Goal: Book appointment/travel/reservation

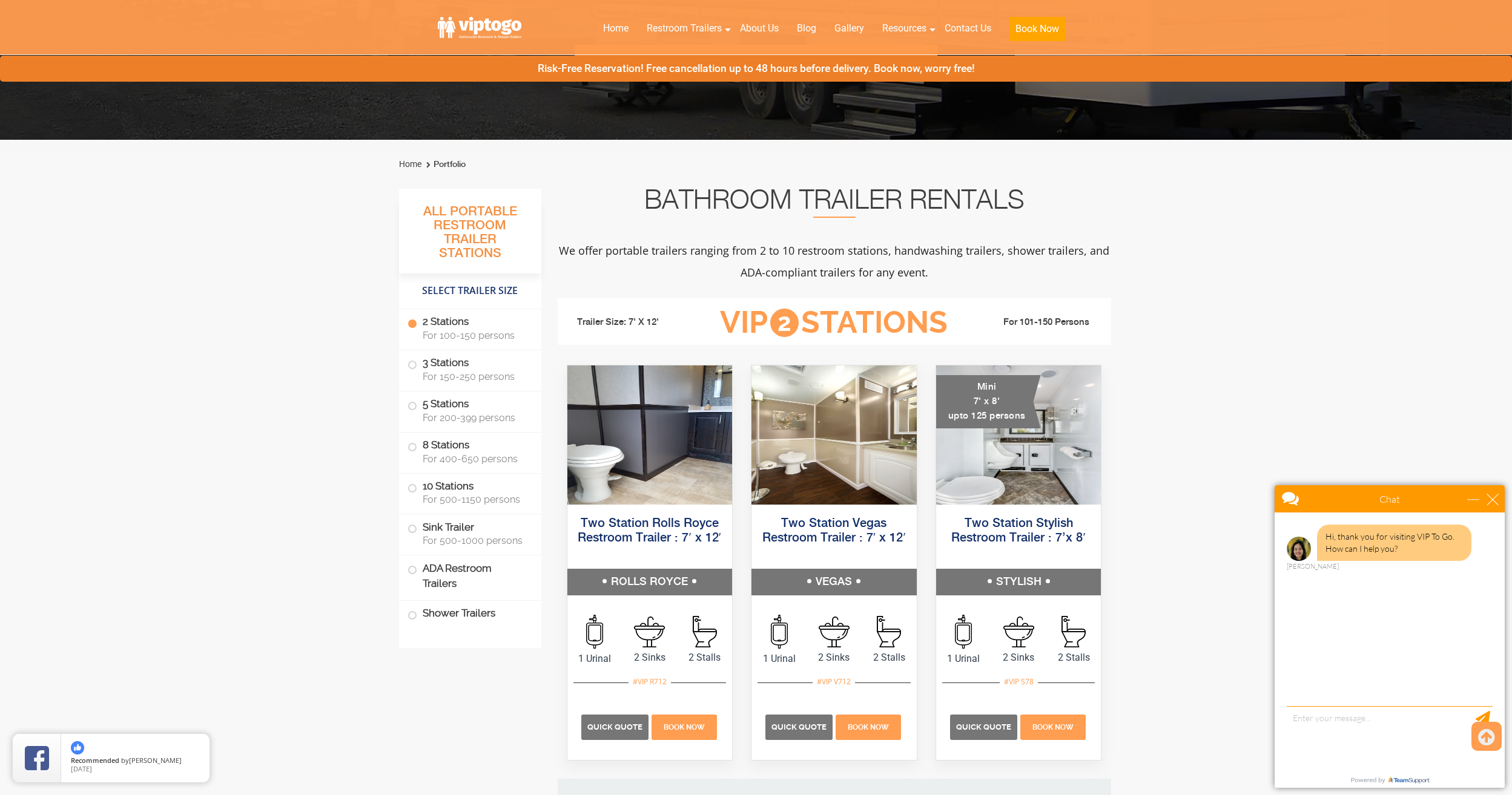
scroll to position [242, 0]
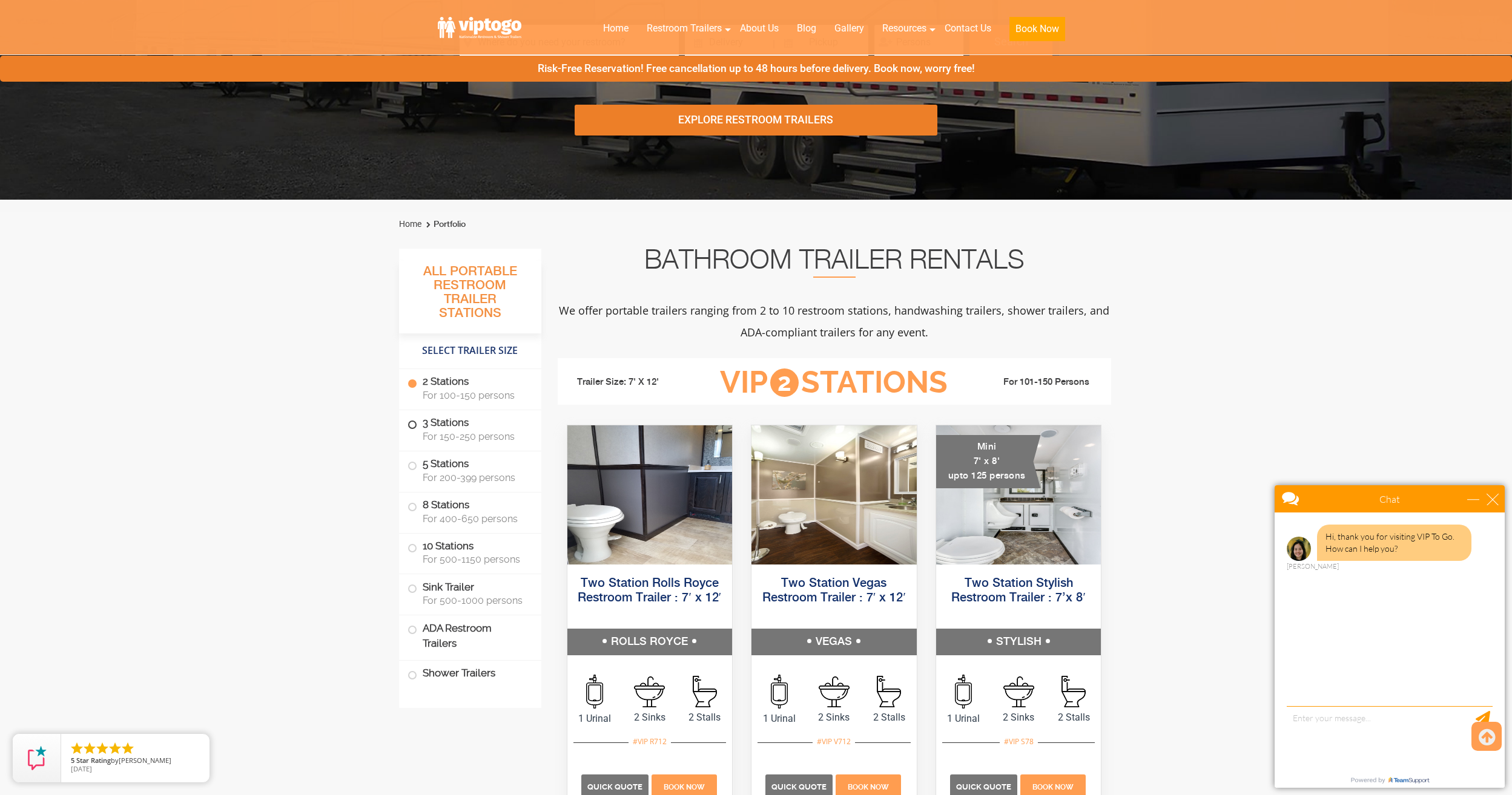
click at [410, 425] on span at bounding box center [412, 425] width 5 height 5
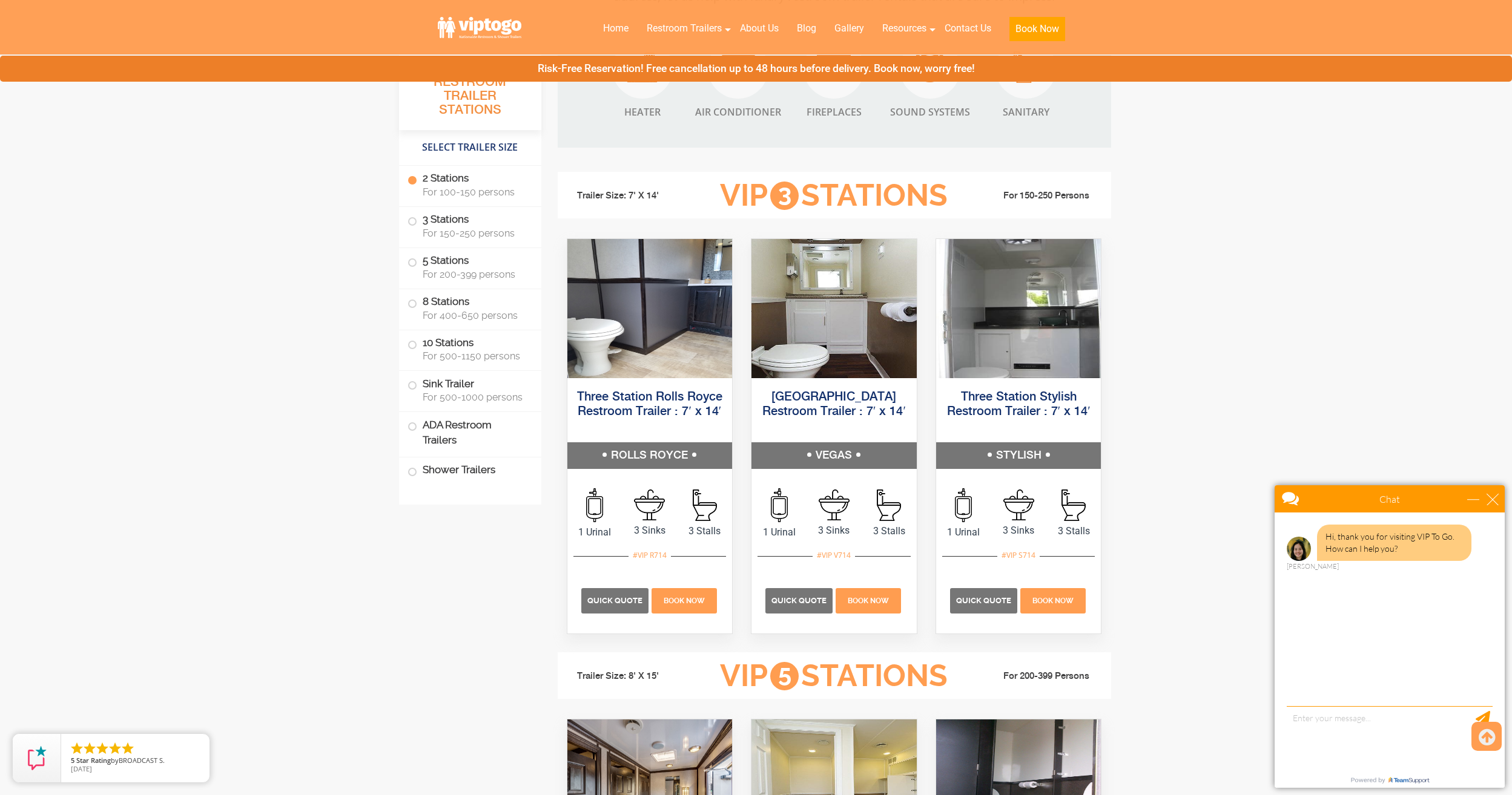
scroll to position [1170, 0]
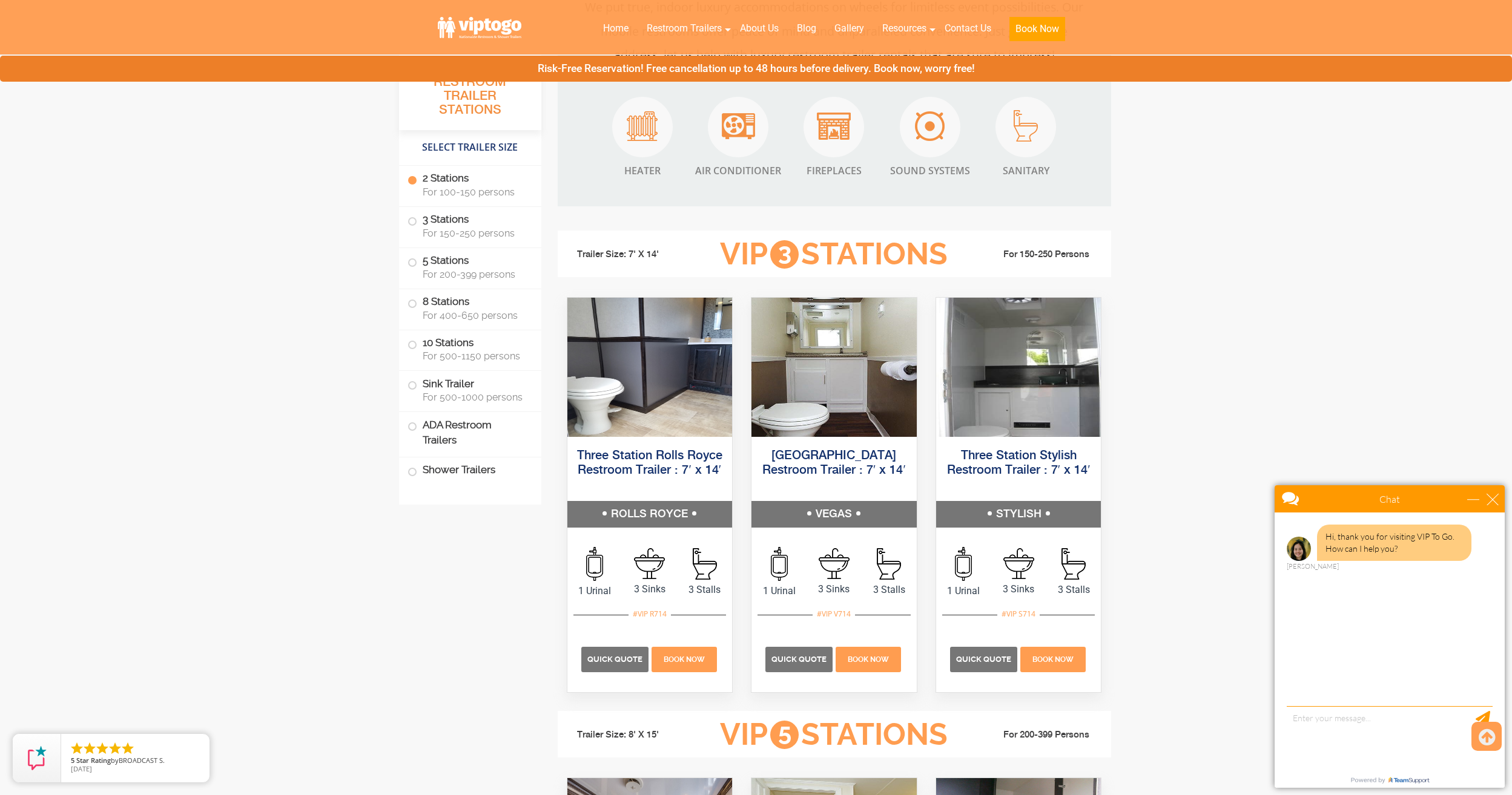
click at [415, 177] on label "2 Stations For 100-150 persons" at bounding box center [470, 185] width 125 height 37
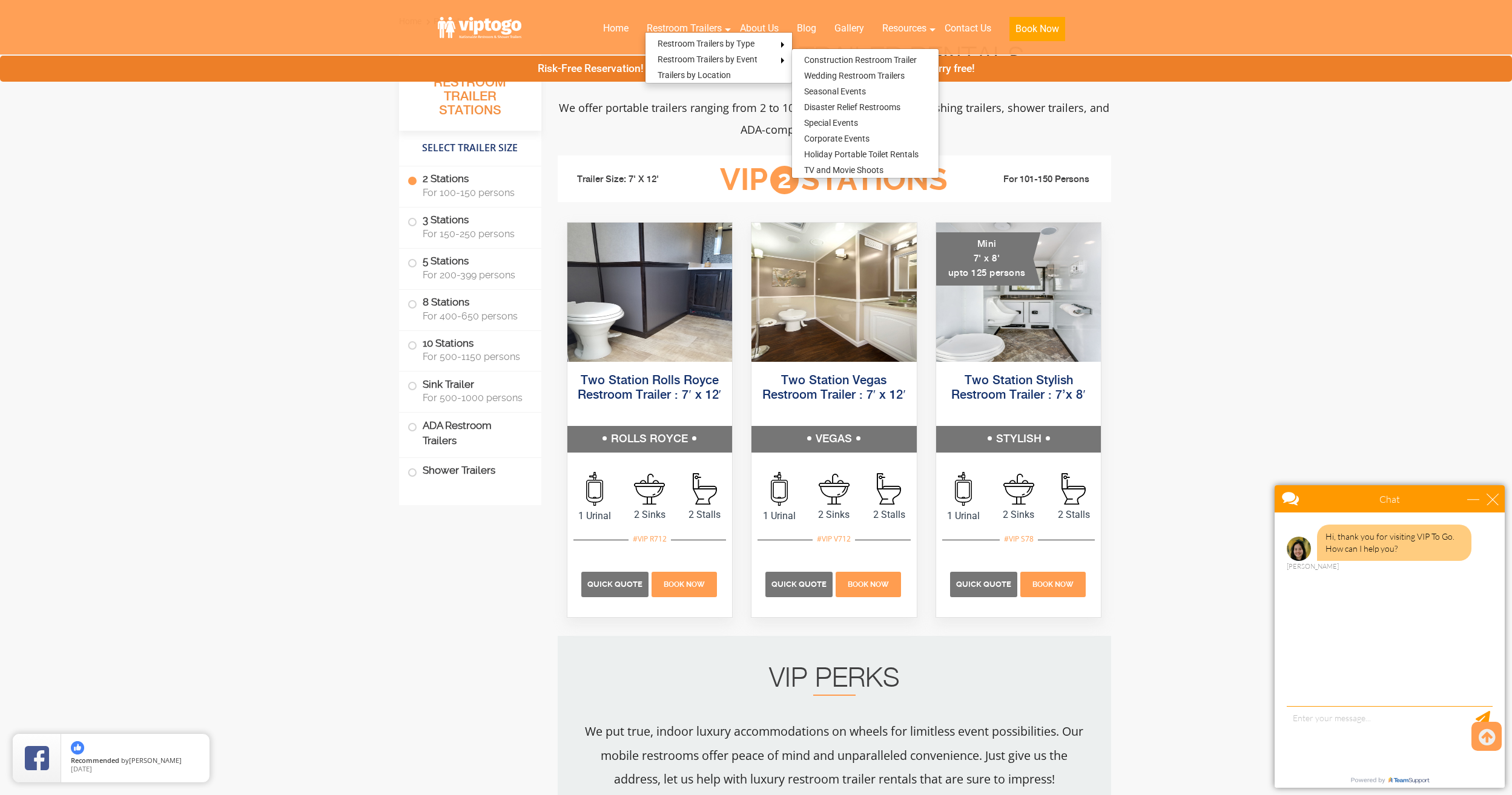
scroll to position [424, 0]
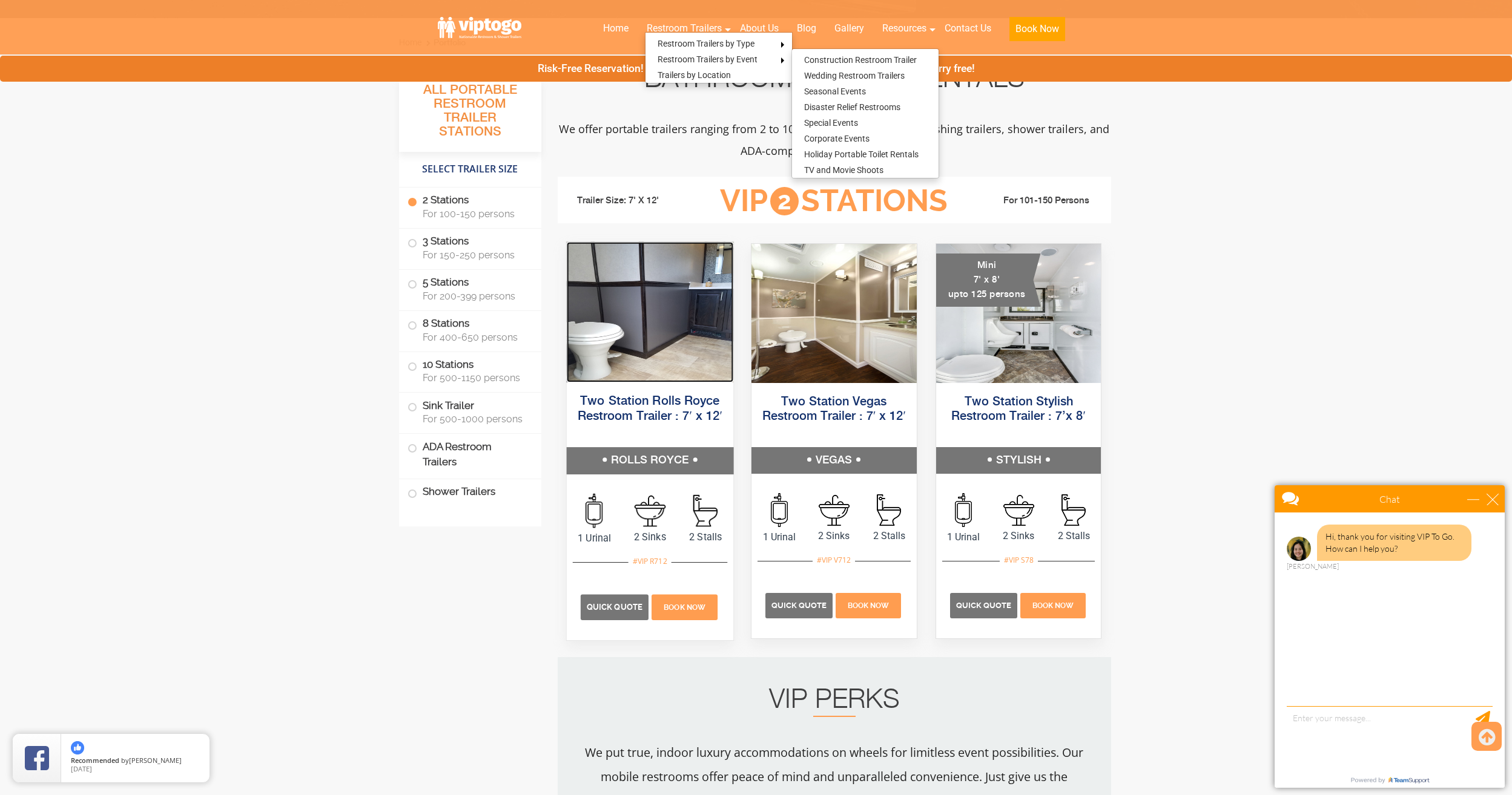
click at [672, 365] on img at bounding box center [650, 312] width 167 height 140
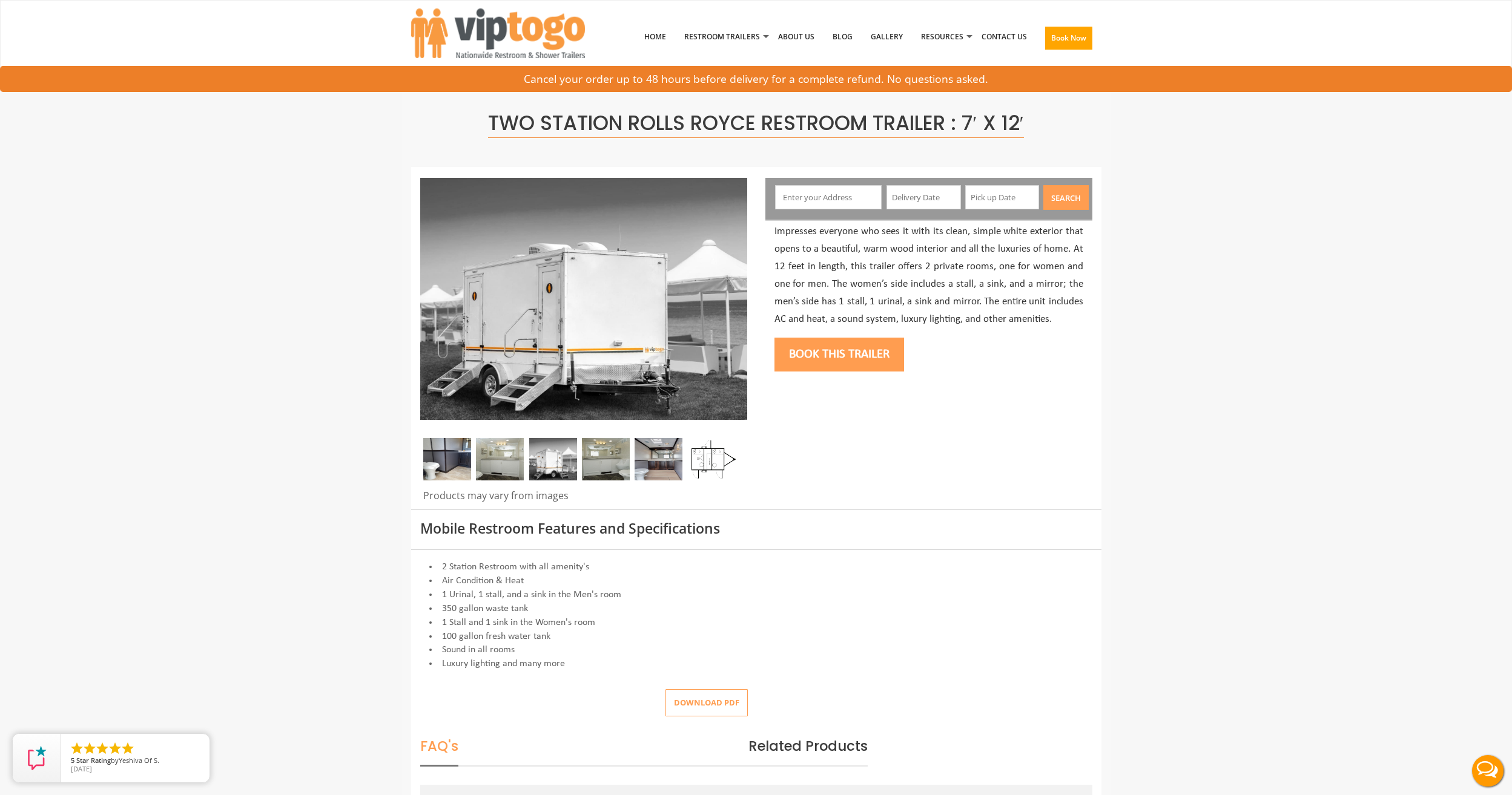
click at [555, 460] on img at bounding box center [553, 460] width 48 height 43
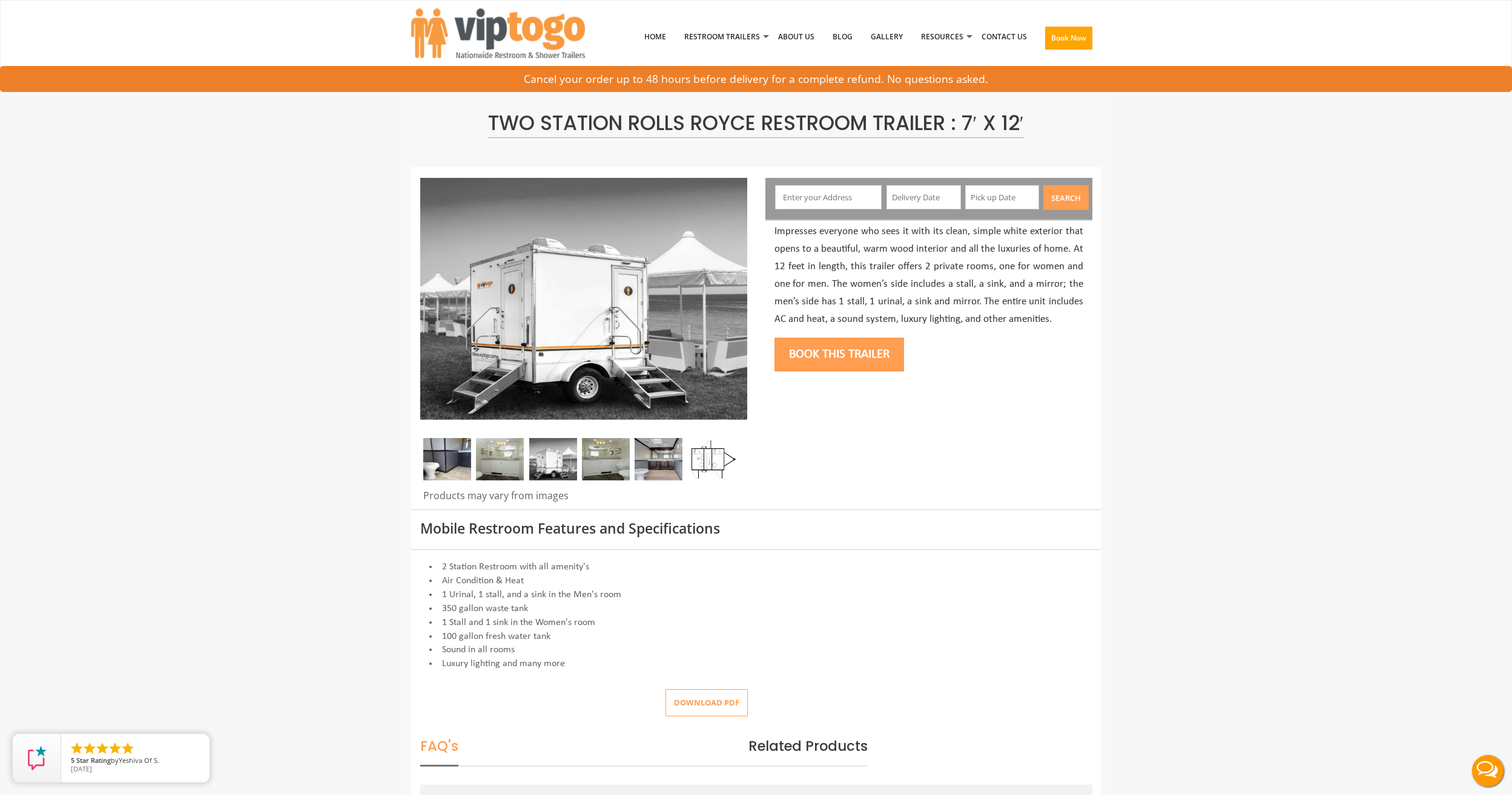
click at [509, 461] on img at bounding box center [500, 460] width 48 height 43
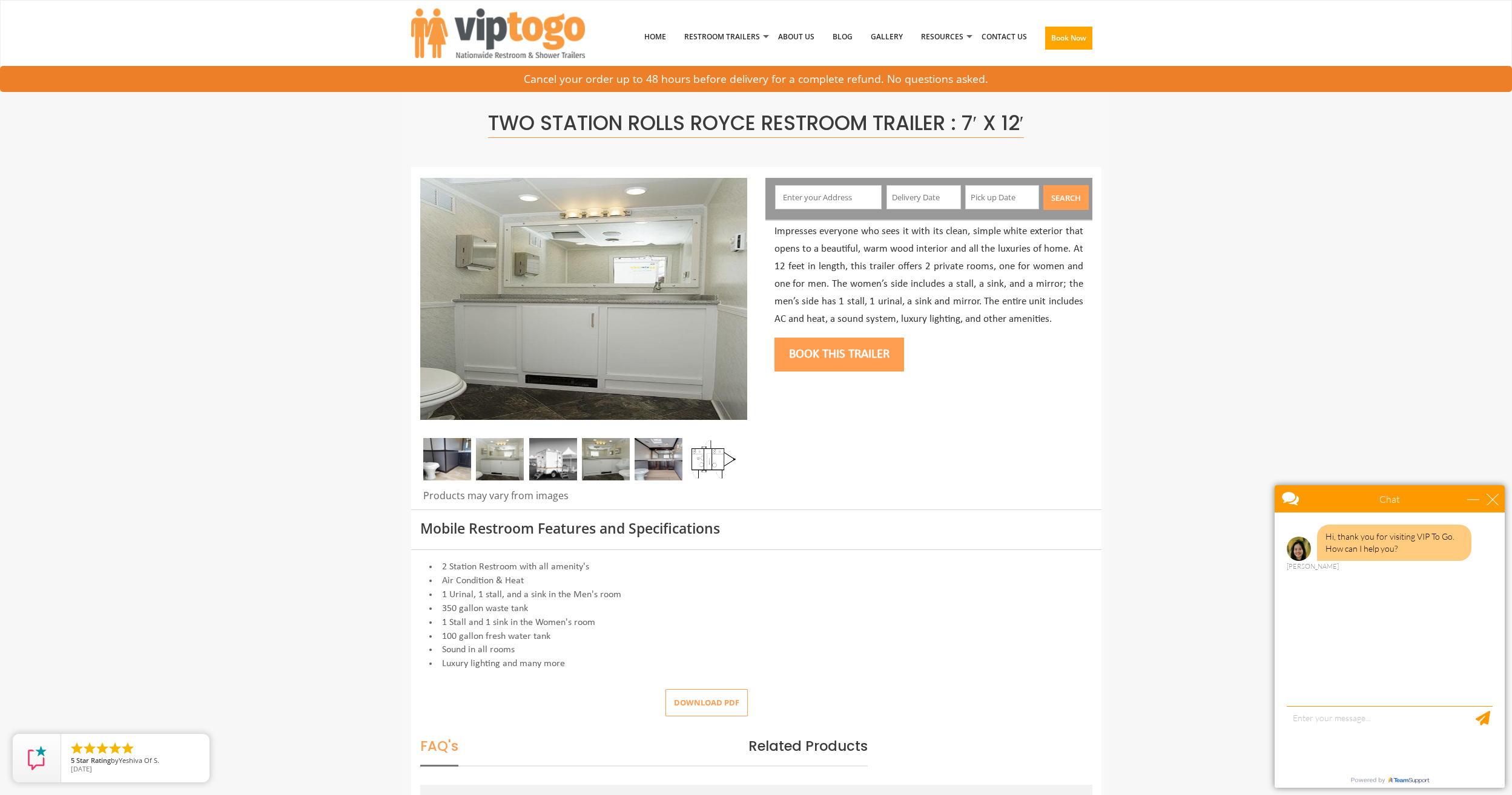
click at [468, 466] on img at bounding box center [447, 460] width 48 height 43
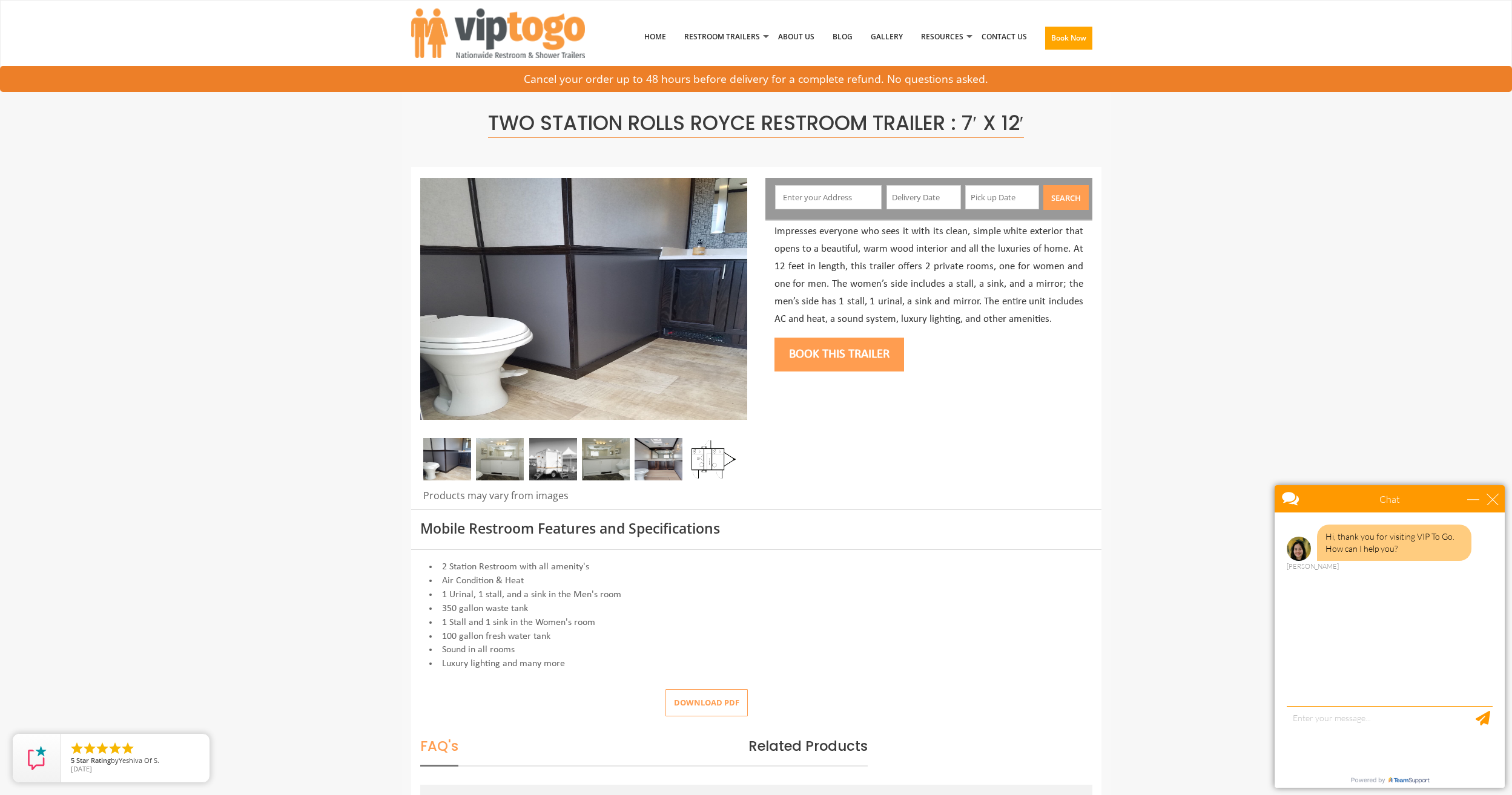
click at [513, 471] on img at bounding box center [500, 460] width 48 height 43
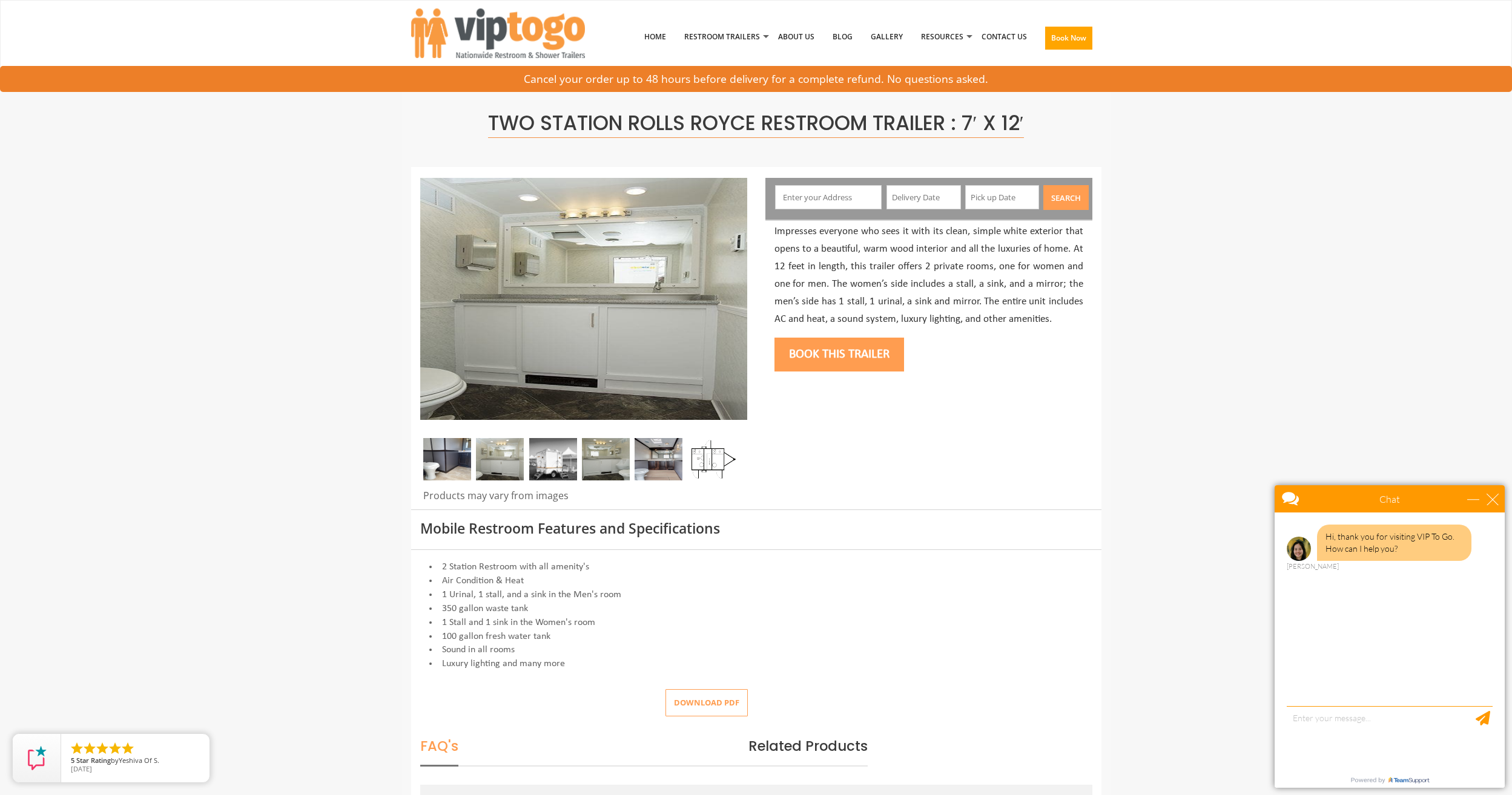
click at [544, 466] on img at bounding box center [553, 460] width 48 height 43
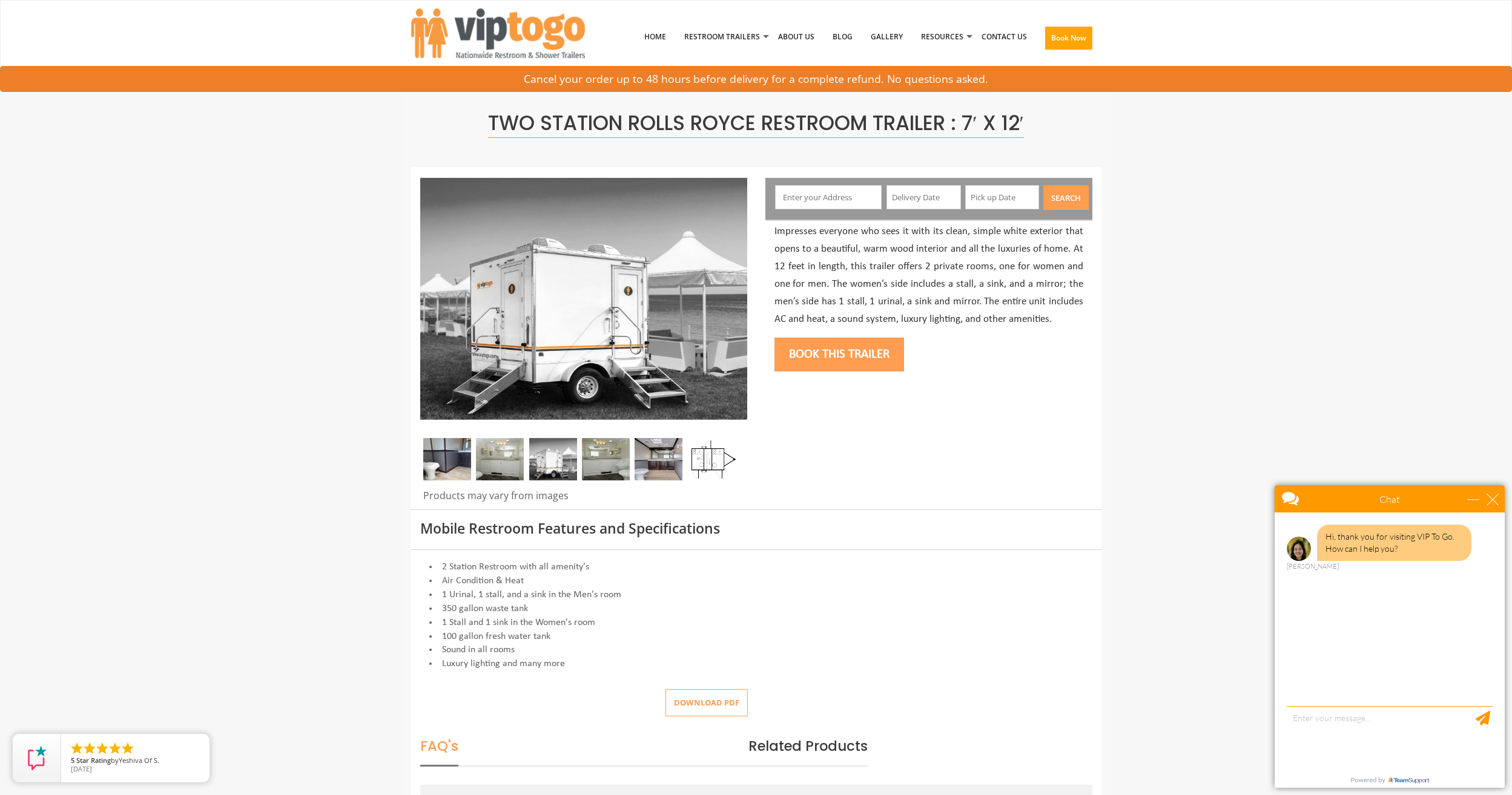
click at [573, 464] on img at bounding box center [553, 460] width 48 height 43
click at [600, 462] on img at bounding box center [605, 460] width 48 height 43
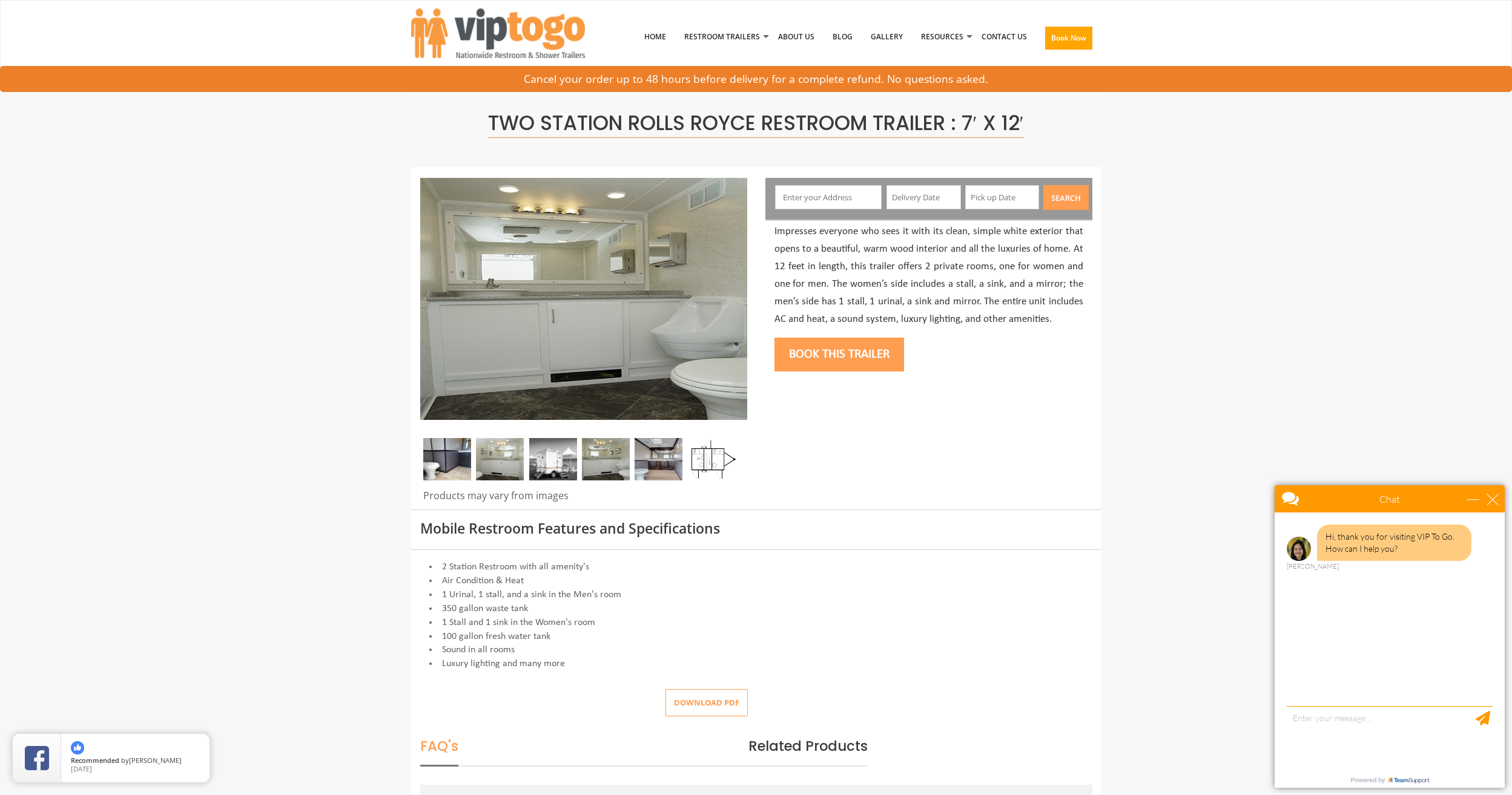
click at [650, 463] on img at bounding box center [658, 460] width 48 height 43
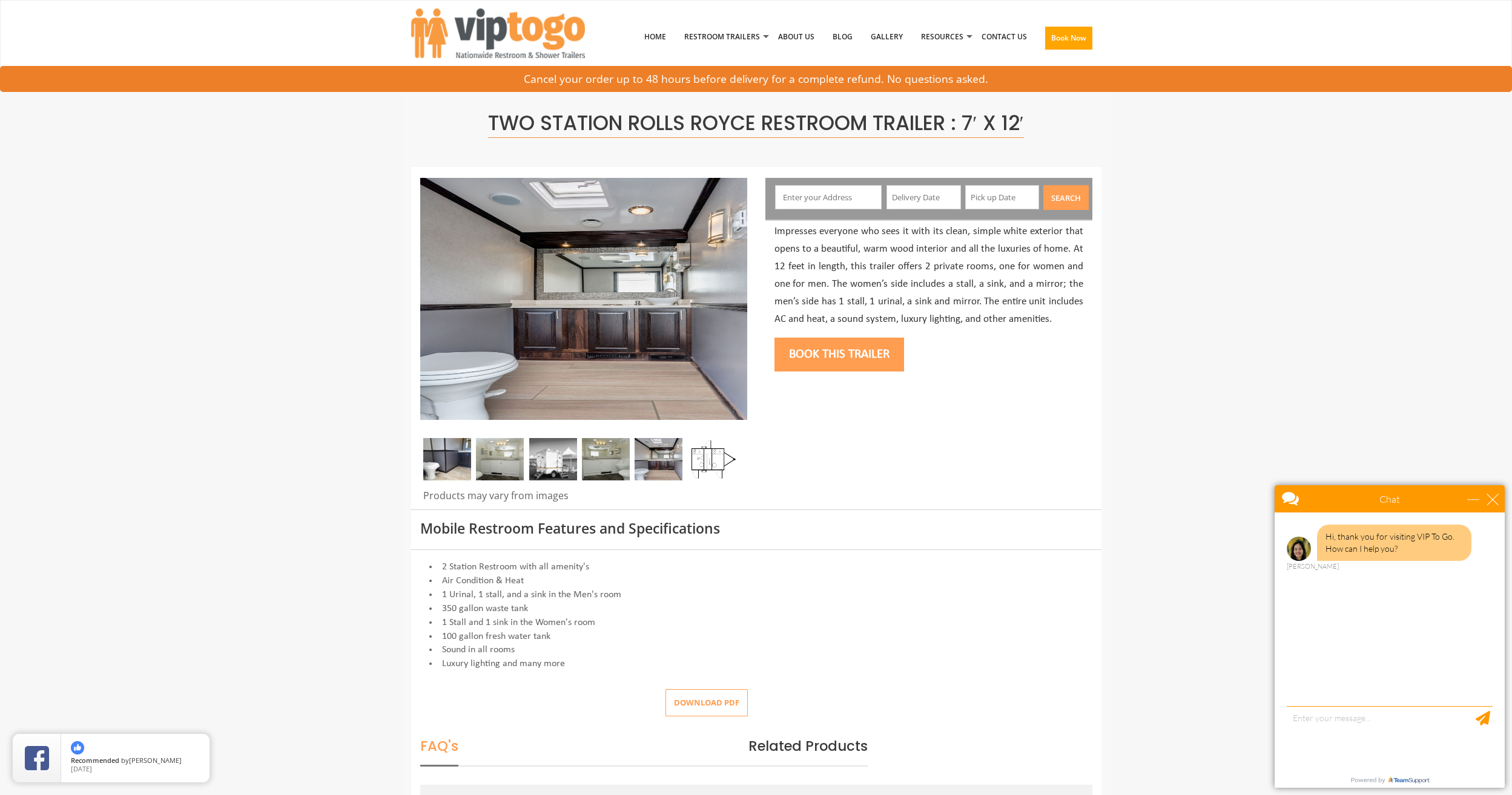
click at [614, 464] on img at bounding box center [605, 460] width 48 height 43
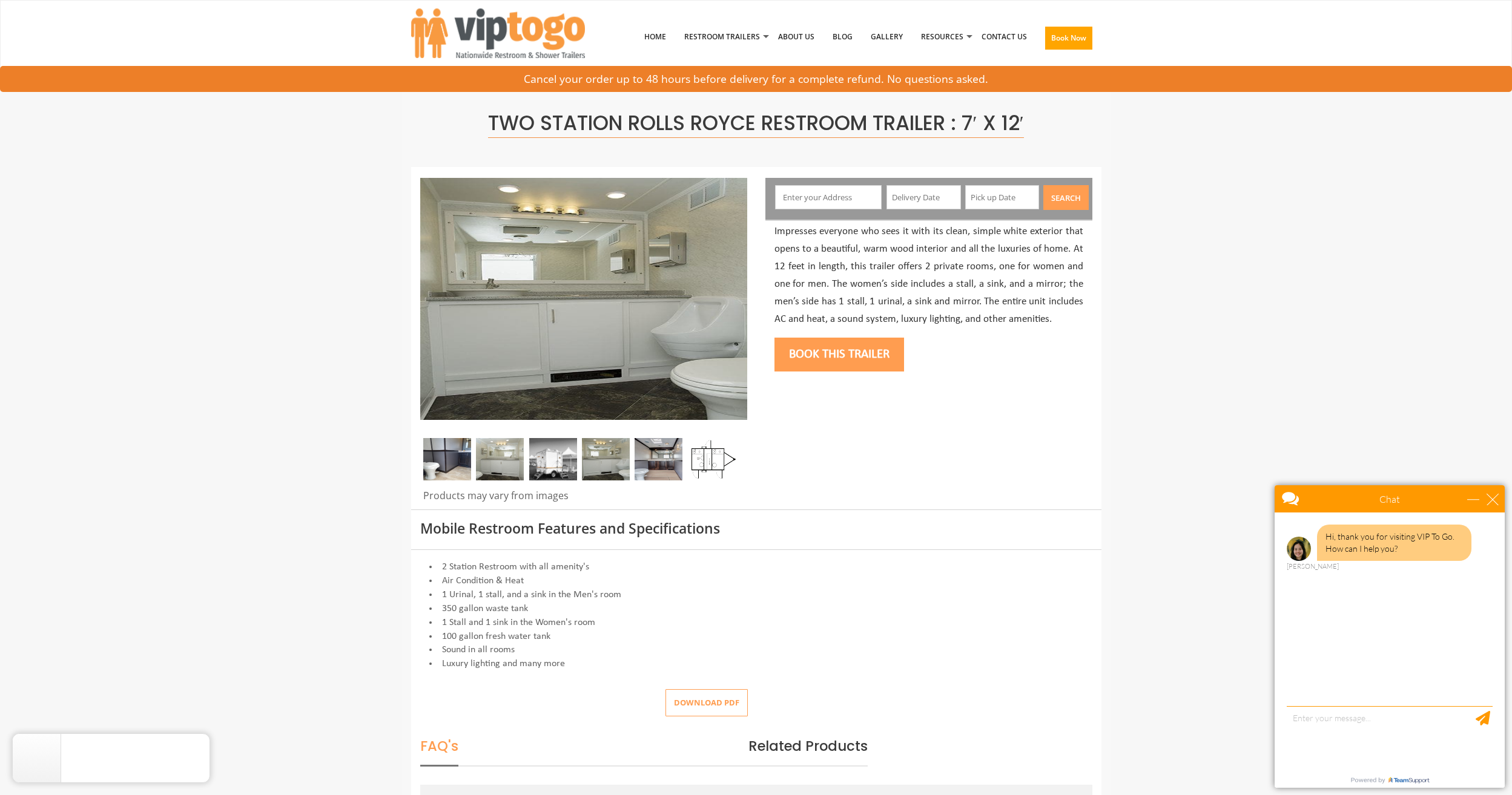
click at [570, 460] on img at bounding box center [553, 460] width 48 height 43
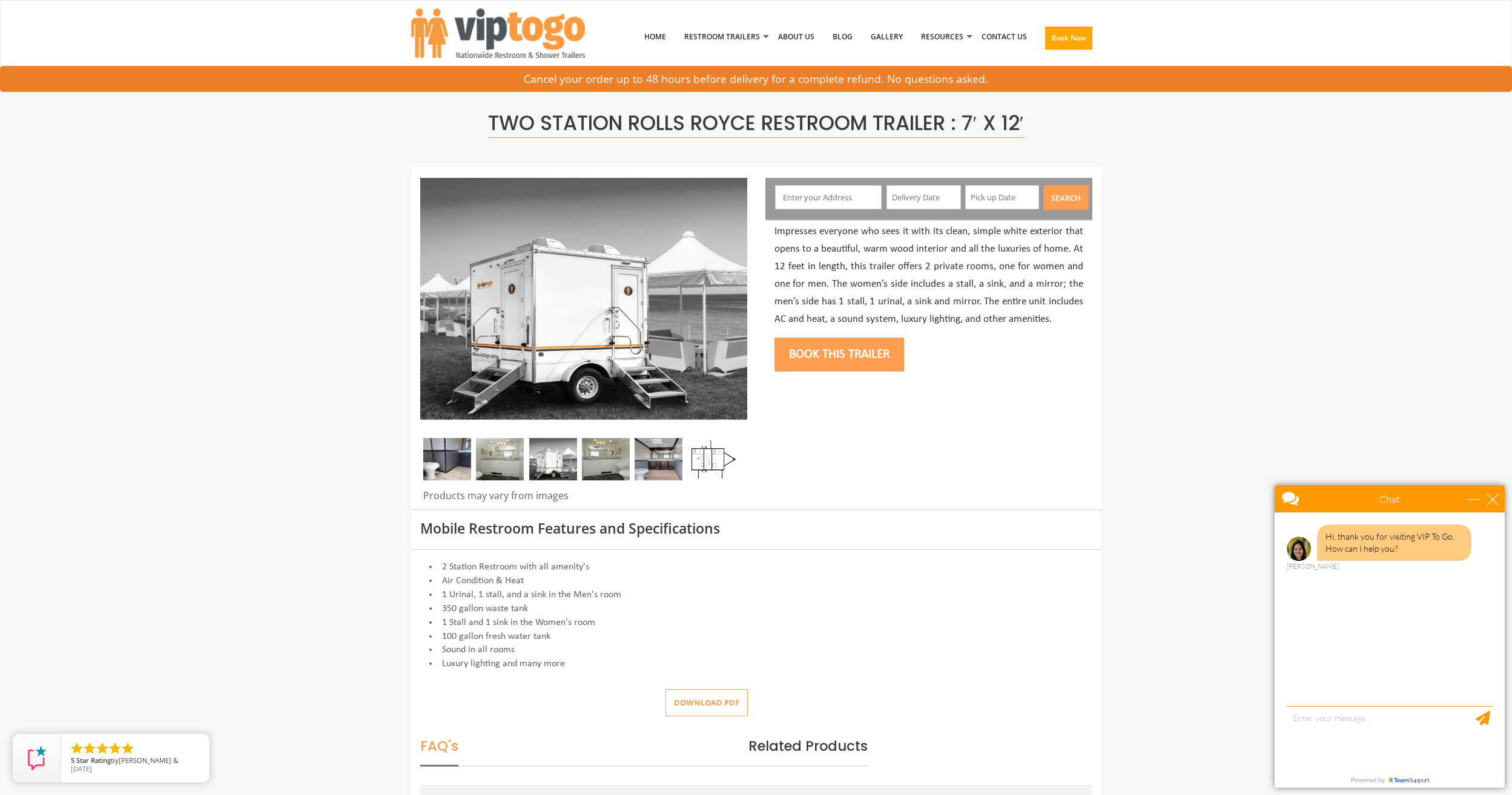
click at [540, 460] on img at bounding box center [553, 460] width 48 height 43
